Goal: Use online tool/utility: Utilize a website feature to perform a specific function

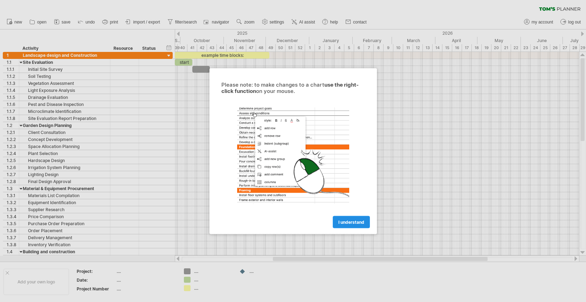
click at [354, 220] on span "I understand" at bounding box center [351, 221] width 26 height 5
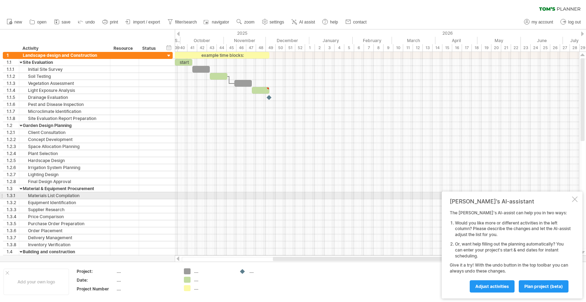
click at [574, 198] on div "[PERSON_NAME]'s AI-assistant The [PERSON_NAME]'s AI-assist can help you in two …" at bounding box center [512, 244] width 141 height 107
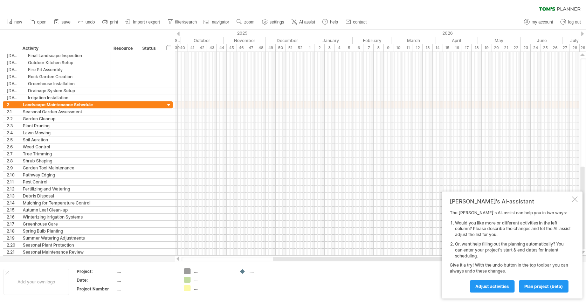
click at [188, 288] on div "Trying to reach [DOMAIN_NAME] Connected again... 0% clear filter new 1" at bounding box center [293, 151] width 586 height 302
click at [188, 281] on div "Trying to reach [DOMAIN_NAME] Connected again... 0% clear filter new 1" at bounding box center [293, 151] width 586 height 302
click at [188, 271] on div "Trying to reach [DOMAIN_NAME] Connected again... 0% clear filter new 1" at bounding box center [293, 151] width 586 height 302
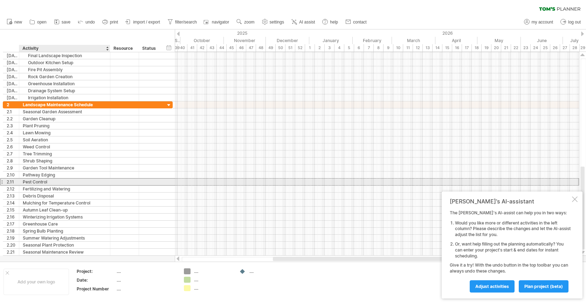
click at [42, 180] on div "Pest Control" at bounding box center [65, 181] width 84 height 7
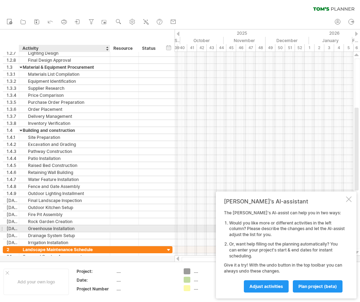
click at [74, 229] on div "Greenhouse Installation" at bounding box center [65, 228] width 84 height 7
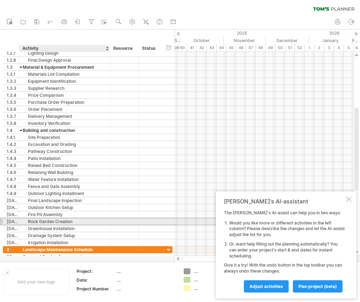
click at [76, 221] on div "Rock Garden Creation" at bounding box center [65, 221] width 84 height 7
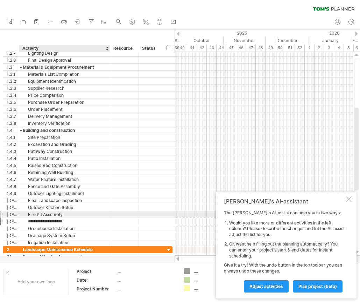
click at [76, 211] on div "Fire Pit Assembly" at bounding box center [65, 214] width 84 height 7
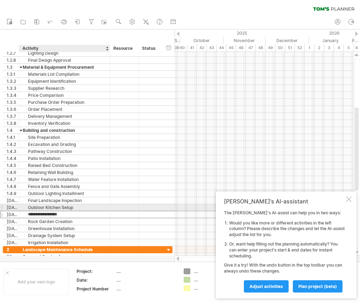
click at [77, 206] on div "Outdoor Kitchen Setup" at bounding box center [65, 207] width 84 height 7
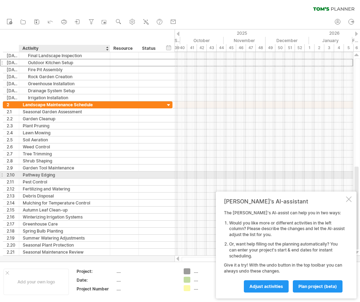
click at [63, 173] on div "Pathway Edging" at bounding box center [65, 174] width 84 height 7
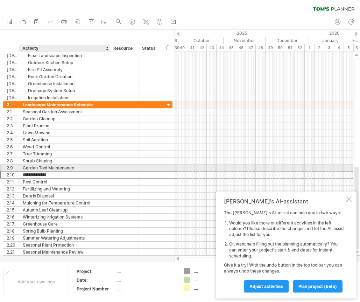
click at [62, 169] on div "Garden Tool Maintenance" at bounding box center [65, 167] width 84 height 7
click at [63, 165] on input "**********" at bounding box center [65, 167] width 84 height 7
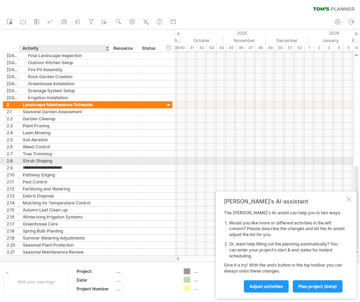
click at [39, 159] on div "Shrub Shaping" at bounding box center [65, 160] width 84 height 7
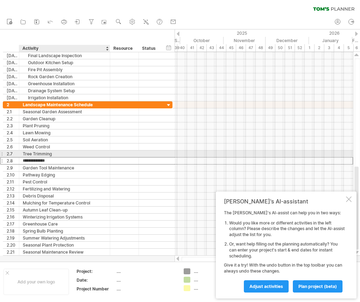
click at [39, 155] on div "Tree Trimming" at bounding box center [65, 153] width 84 height 7
